Goal: Check status: Check status

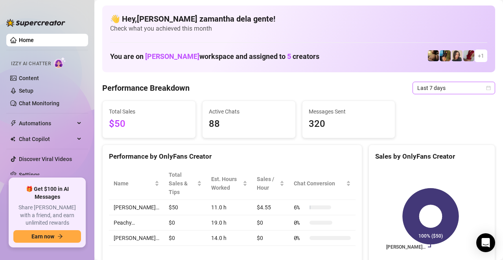
click at [448, 86] on span "Last 7 days" at bounding box center [453, 88] width 73 height 12
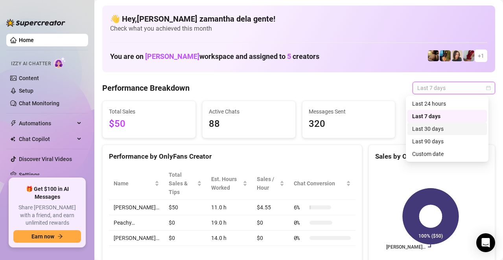
click at [430, 126] on div "Last 30 days" at bounding box center [447, 129] width 70 height 9
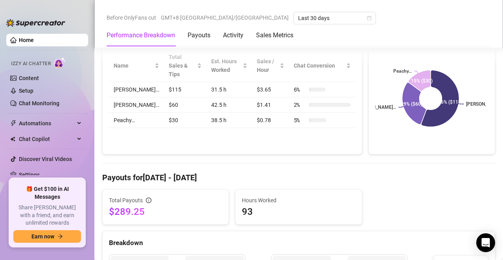
scroll to position [196, 0]
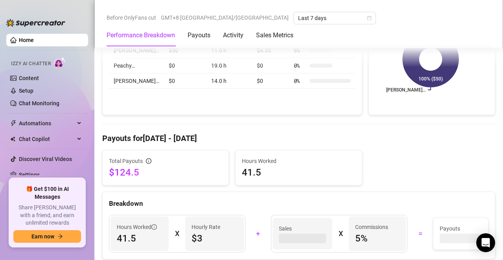
scroll to position [281, 0]
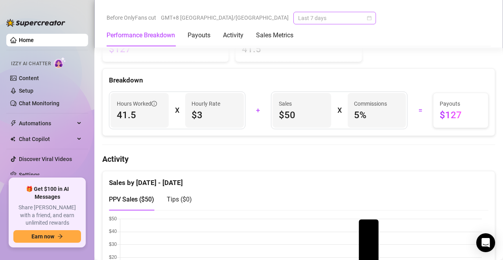
click at [298, 15] on span "Last 7 days" at bounding box center [334, 18] width 73 height 12
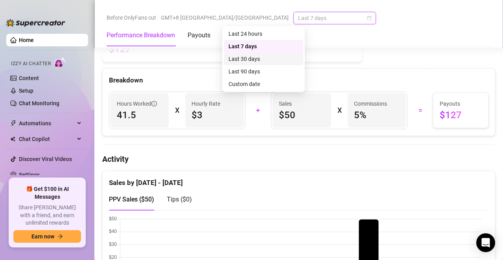
click at [257, 55] on div "Last 30 days" at bounding box center [263, 59] width 70 height 9
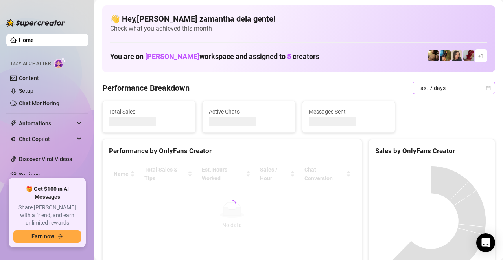
click at [417, 91] on span "Last 7 days" at bounding box center [453, 88] width 73 height 12
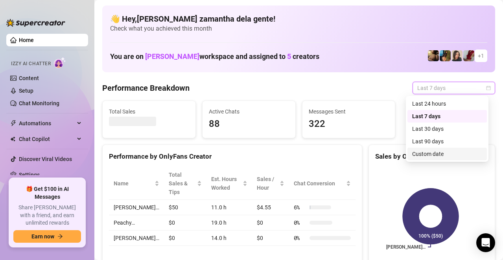
click at [429, 141] on div "Last 90 days" at bounding box center [447, 141] width 70 height 9
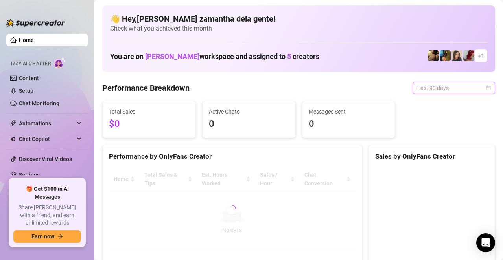
click at [427, 87] on span "Last 90 days" at bounding box center [453, 88] width 73 height 12
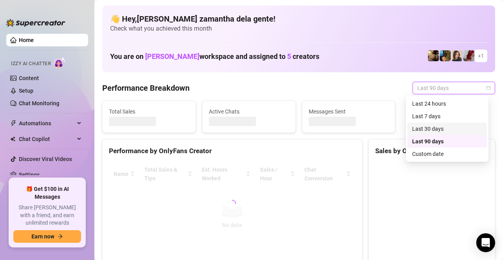
click at [424, 132] on div "Last 30 days" at bounding box center [447, 129] width 70 height 9
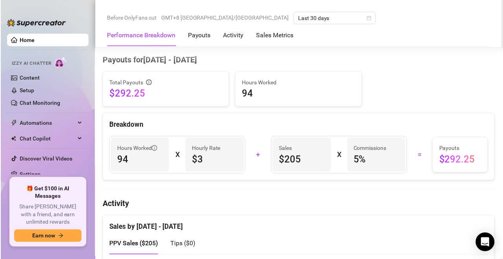
scroll to position [275, 0]
